Goal: Check status: Check status

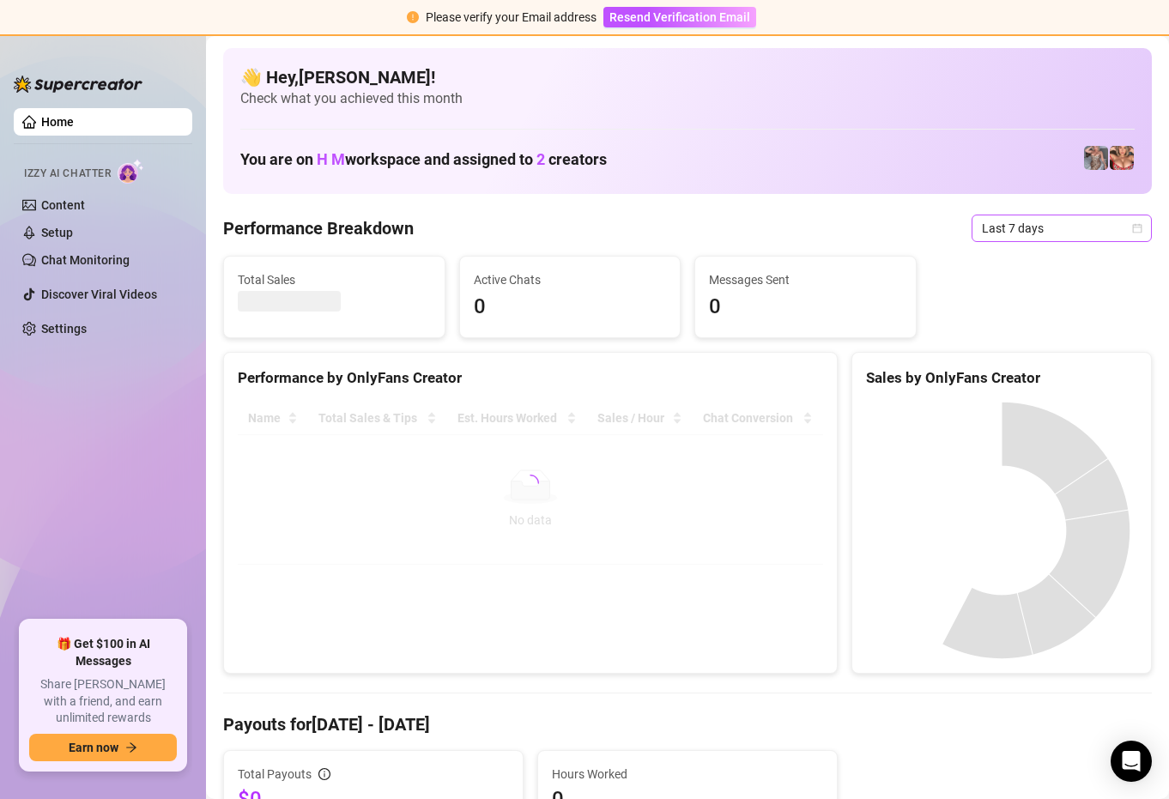
click at [1027, 221] on span "Last 7 days" at bounding box center [1062, 228] width 160 height 26
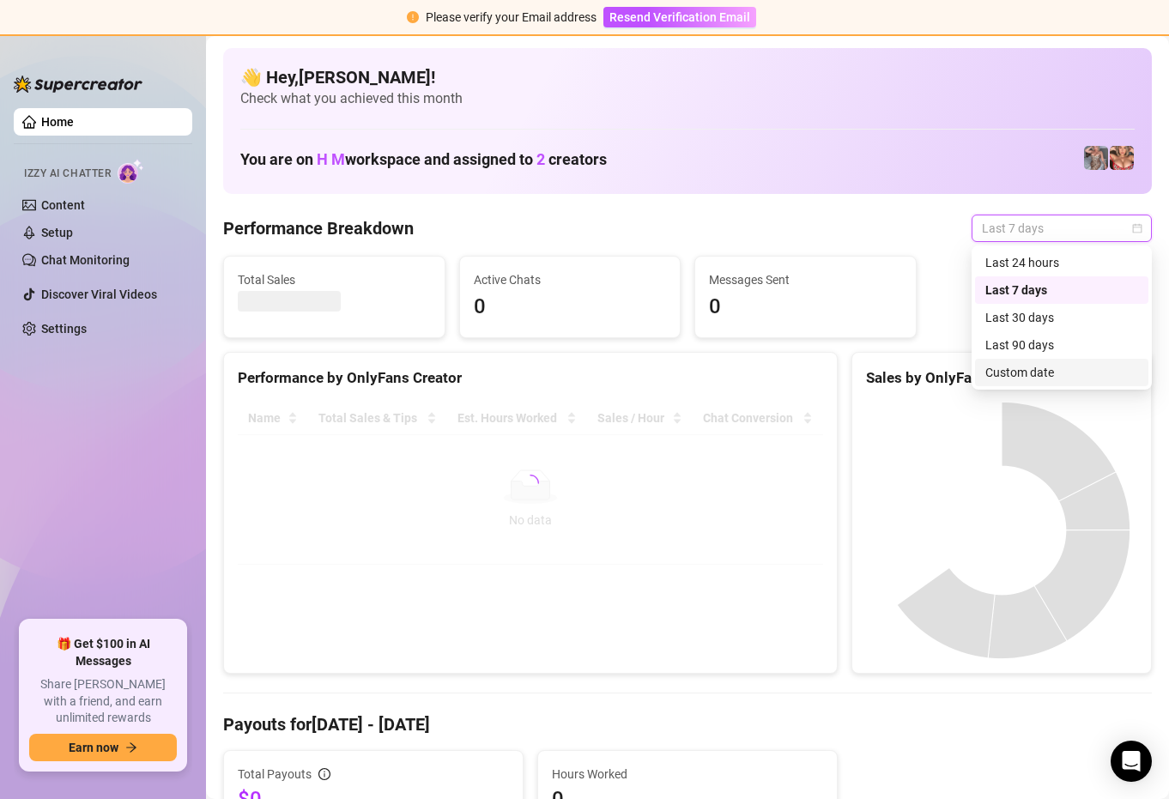
click at [996, 378] on div "Custom date" at bounding box center [1061, 372] width 153 height 19
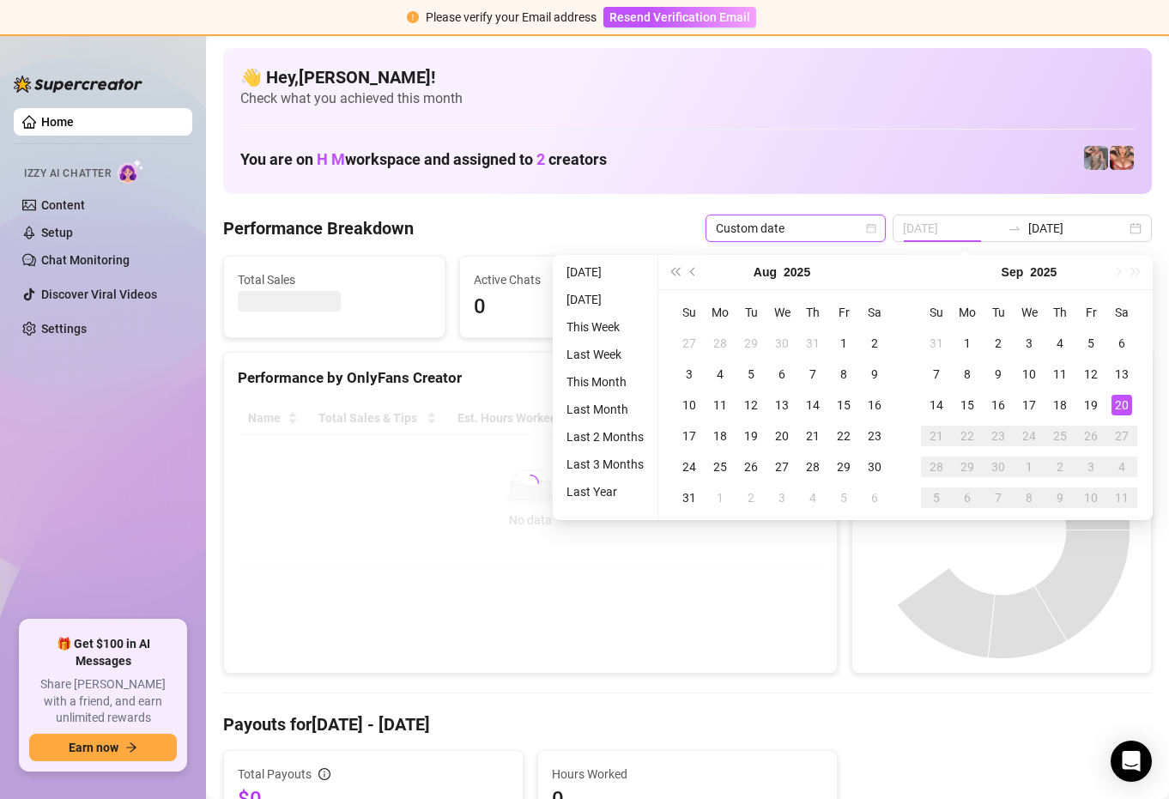
click at [1118, 410] on div "20" at bounding box center [1122, 405] width 21 height 21
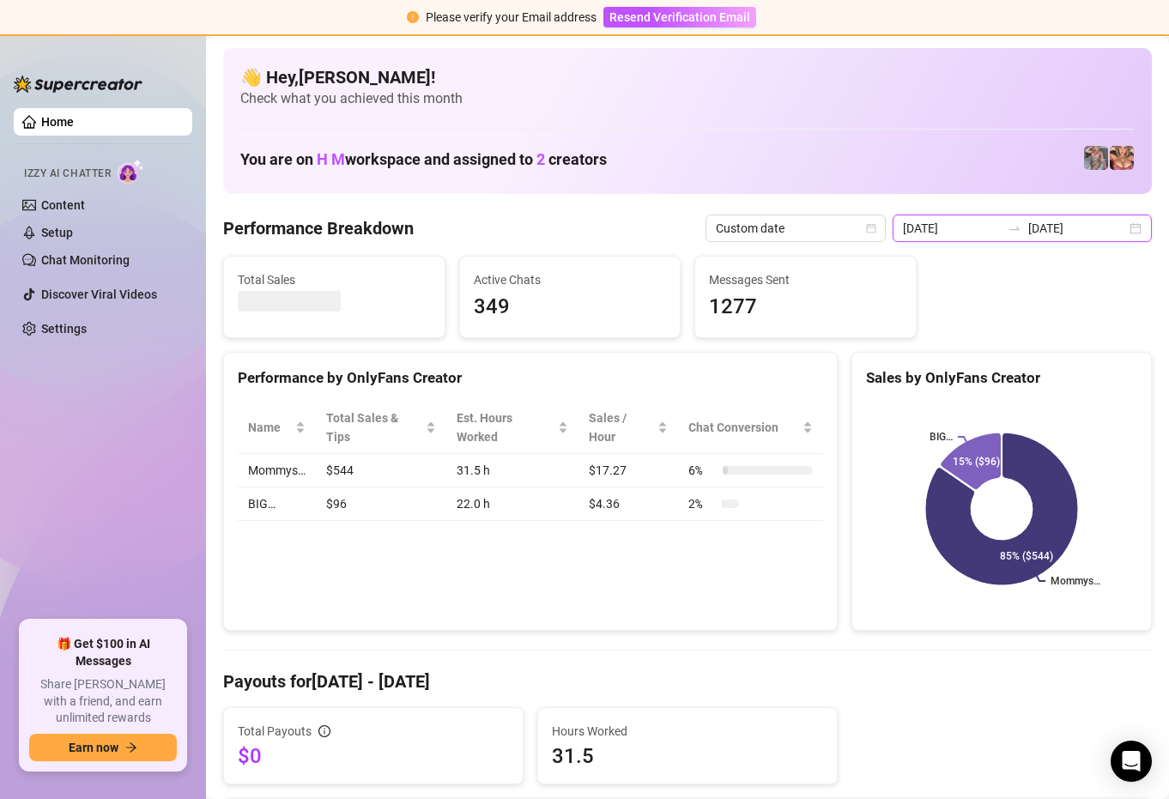
click at [988, 233] on input "[DATE]" at bounding box center [952, 228] width 98 height 19
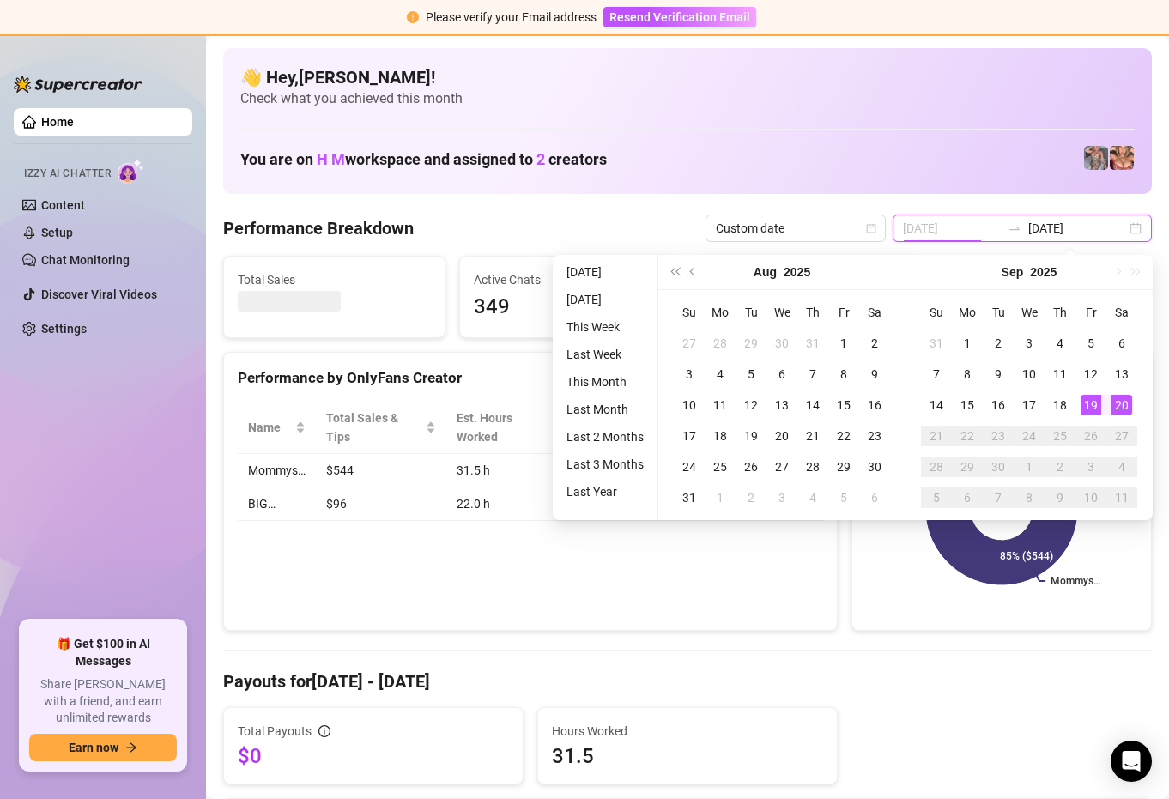
type input "[DATE]"
click at [1112, 409] on div "20" at bounding box center [1122, 405] width 21 height 21
type input "[DATE]"
